Goal: Information Seeking & Learning: Learn about a topic

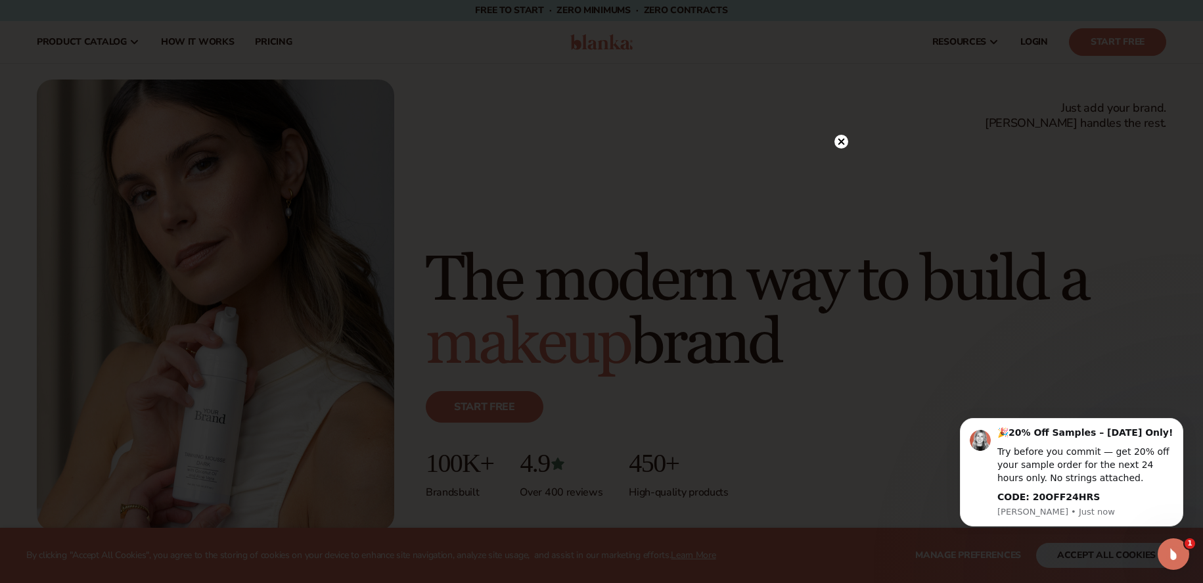
click at [846, 138] on icon at bounding box center [842, 142] width 14 height 14
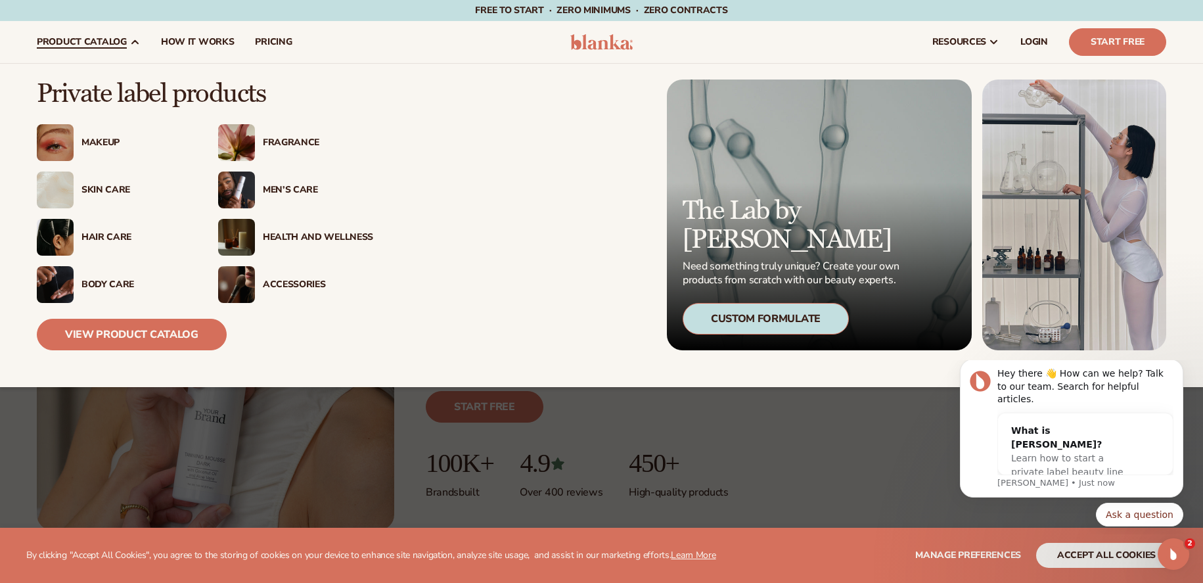
click at [49, 199] on img at bounding box center [55, 190] width 37 height 37
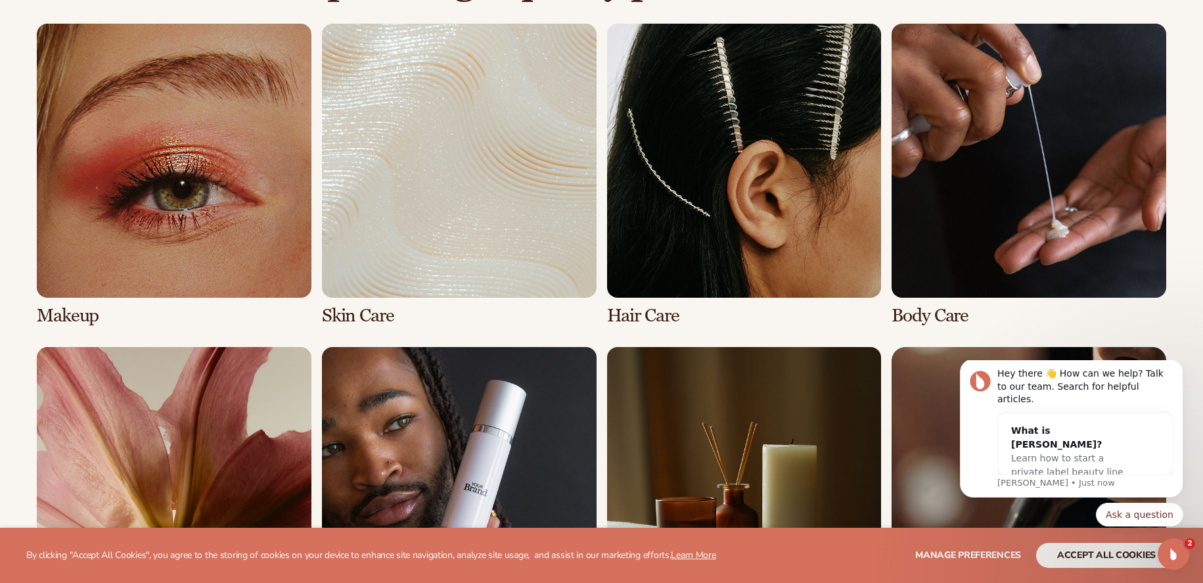
scroll to position [969, 0]
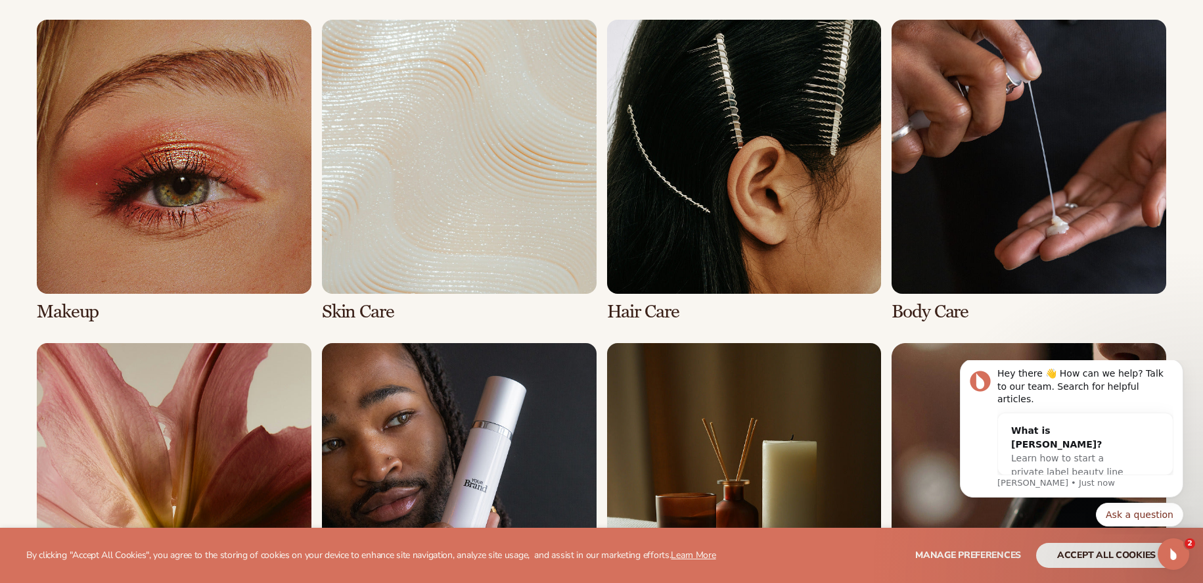
click at [365, 317] on link "2 / 8" at bounding box center [459, 171] width 275 height 303
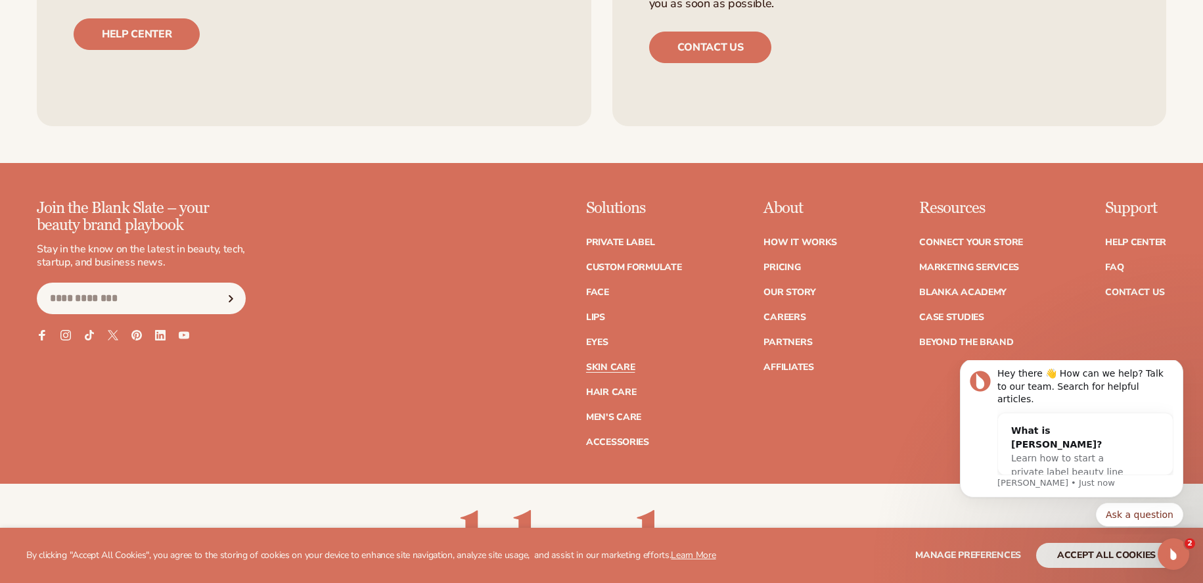
scroll to position [2695, 0]
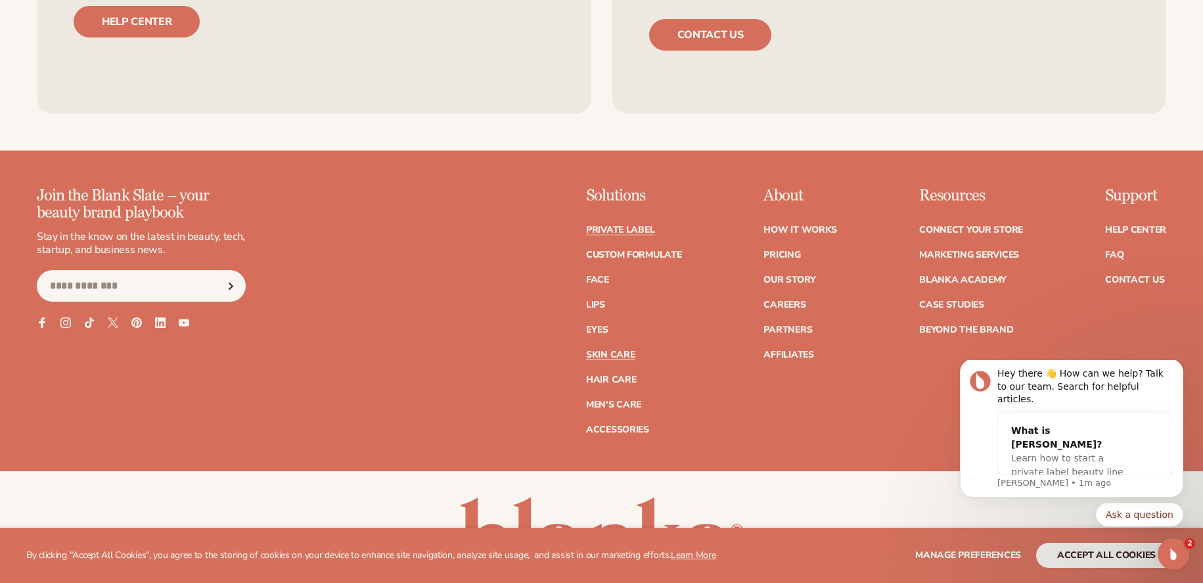
click at [629, 231] on link "Private label" at bounding box center [620, 229] width 68 height 9
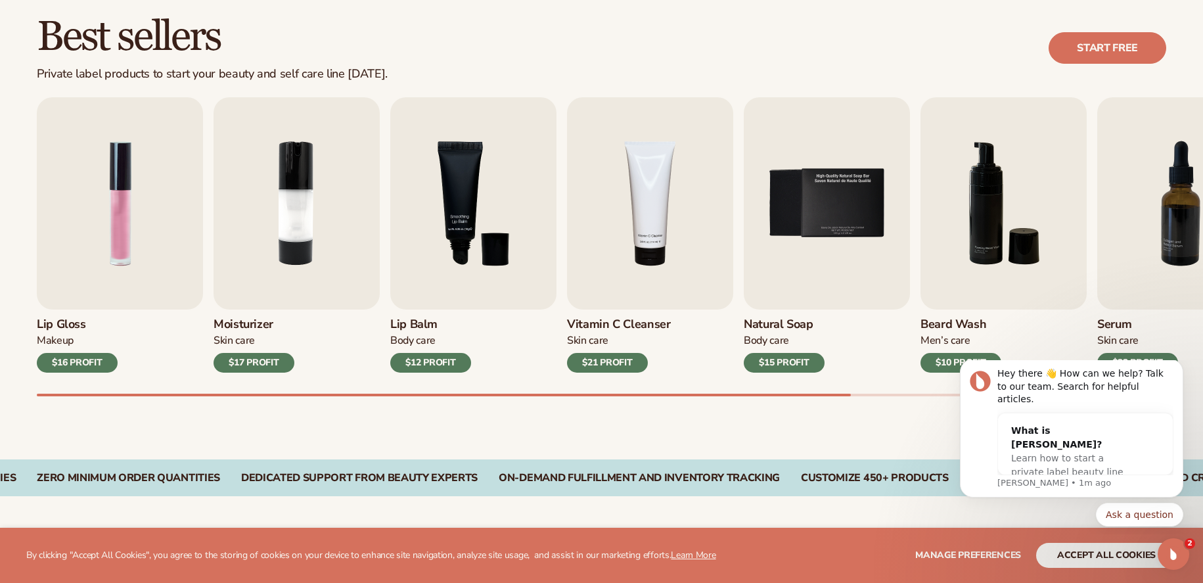
scroll to position [394, 0]
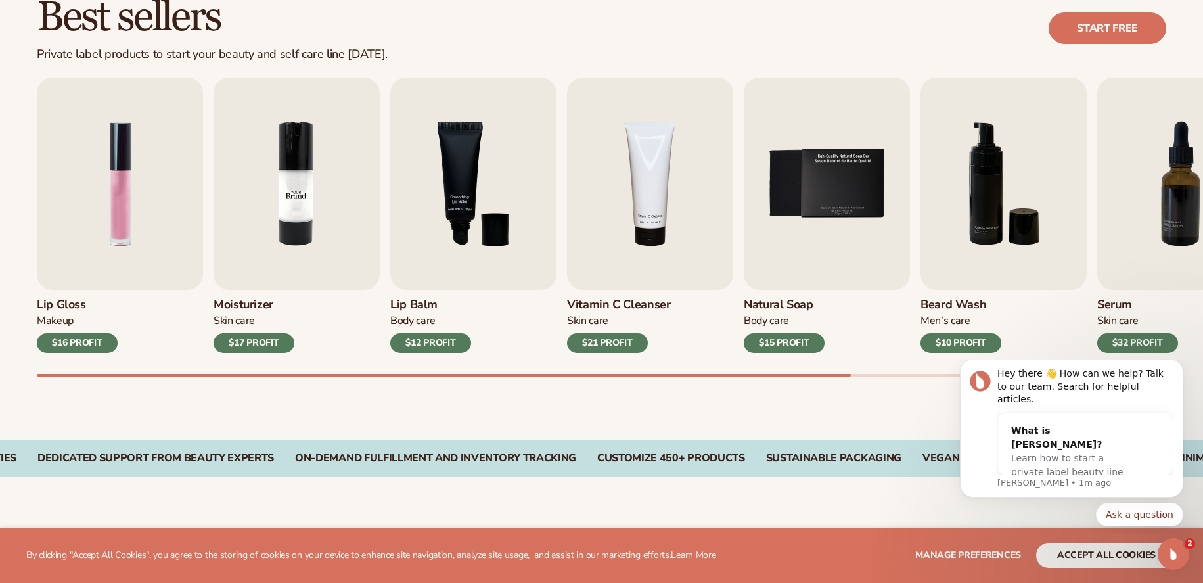
click at [301, 216] on img "2 / 9" at bounding box center [297, 184] width 166 height 212
click at [275, 241] on img "2 / 9" at bounding box center [297, 184] width 166 height 212
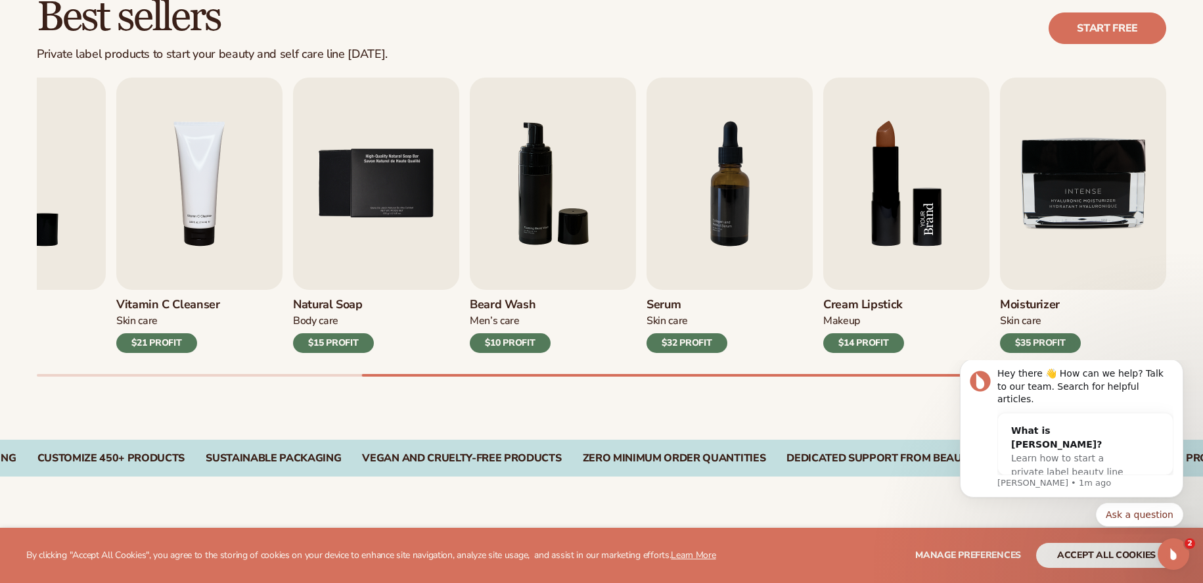
click at [931, 266] on img "8 / 9" at bounding box center [907, 184] width 166 height 212
click at [868, 267] on img "8 / 9" at bounding box center [907, 184] width 166 height 212
click at [848, 318] on div "Makeup" at bounding box center [864, 321] width 81 height 14
click at [885, 223] on img "8 / 9" at bounding box center [907, 184] width 166 height 212
